Goal: Check status: Check status

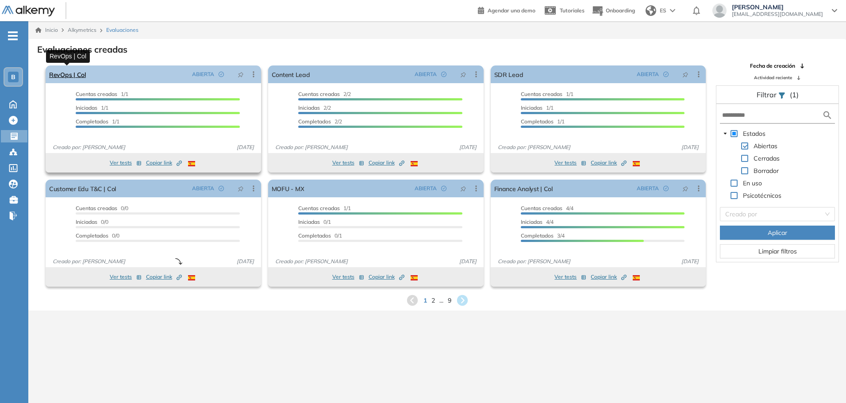
click at [81, 75] on link "RevOps | Col" at bounding box center [67, 75] width 37 height 18
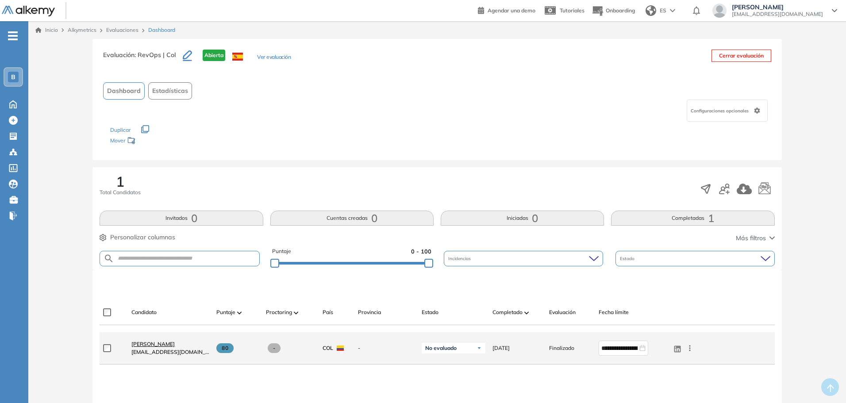
click at [156, 344] on span "[PERSON_NAME]" at bounding box center [152, 344] width 43 height 7
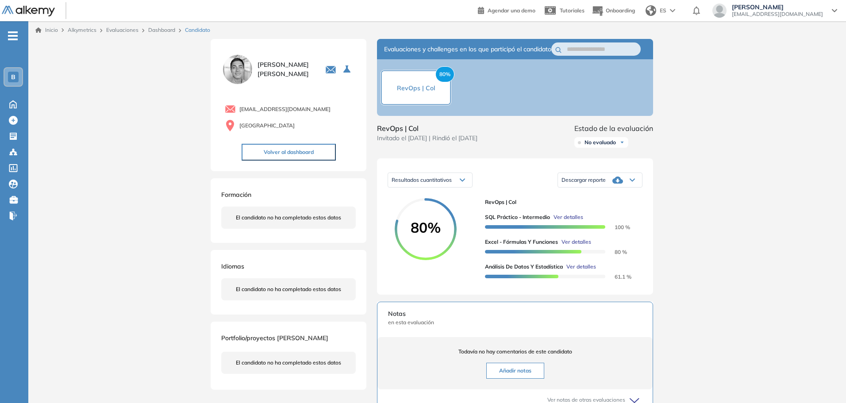
click at [572, 271] on span "Ver detalles" at bounding box center [582, 267] width 30 height 8
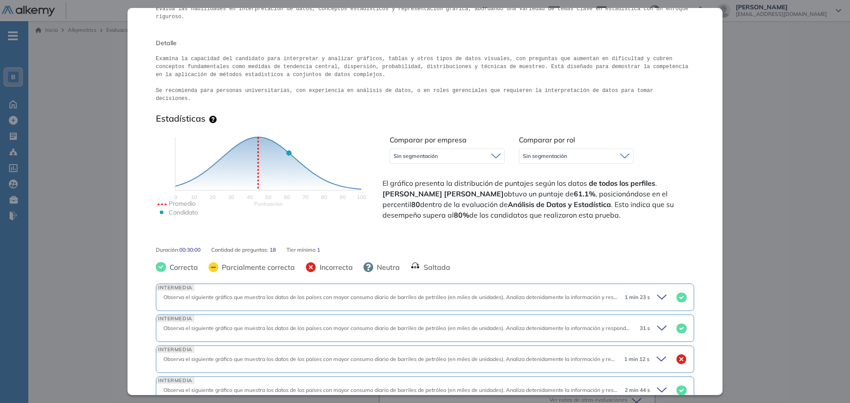
scroll to position [133, 0]
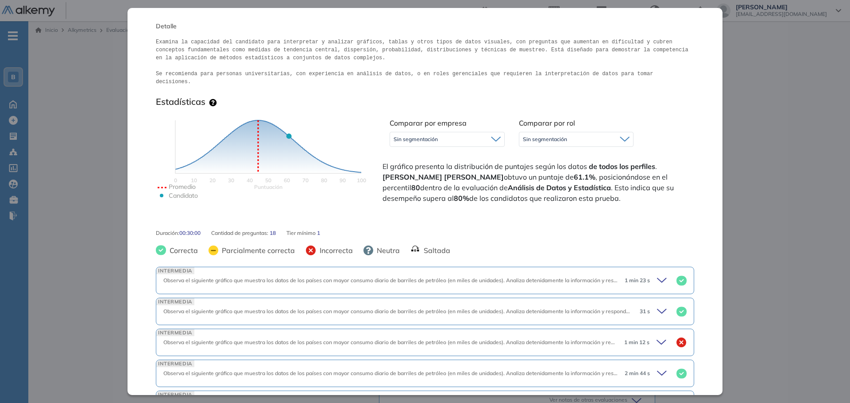
click at [767, 216] on div "Inicio Alkymetrics Evaluaciones Dashboard Candidato Análisis de Datos y Estadís…" at bounding box center [439, 296] width 822 height 551
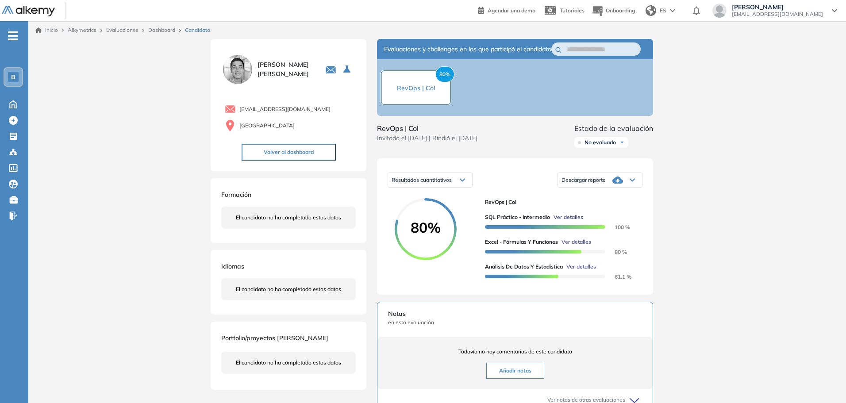
click at [740, 295] on div "Inicio Alkymetrics Evaluaciones Dashboard Candidato Duración : 00:00:00 Cantida…" at bounding box center [437, 296] width 818 height 551
click at [578, 271] on span "Ver detalles" at bounding box center [582, 267] width 30 height 8
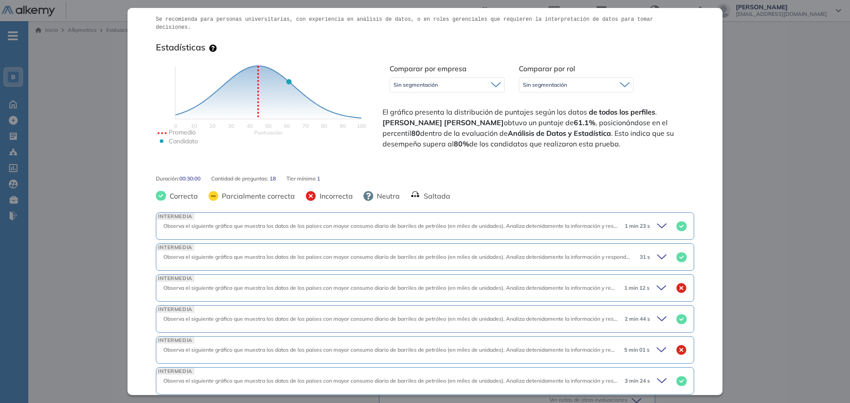
scroll to position [0, 0]
